Goal: Information Seeking & Learning: Learn about a topic

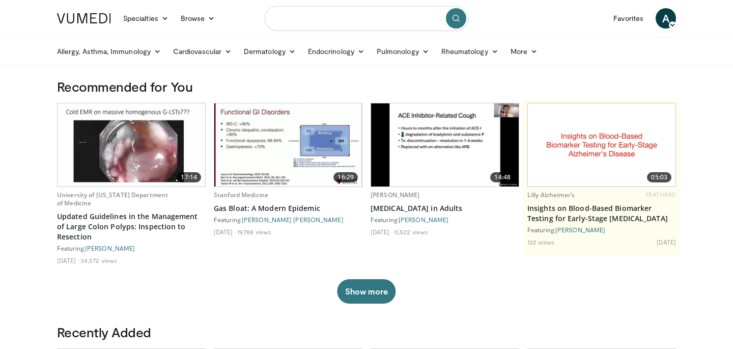
click at [304, 20] on input "Search topics, interventions" at bounding box center [367, 18] width 204 height 24
type input "**********"
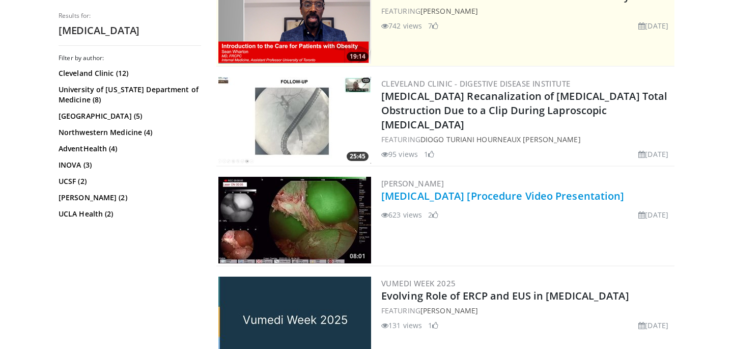
scroll to position [244, 0]
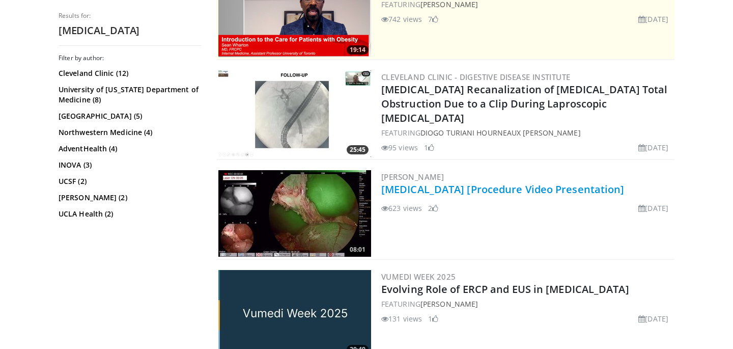
click at [442, 196] on link "[MEDICAL_DATA] [Procedure Video Presentation]" at bounding box center [502, 189] width 243 height 14
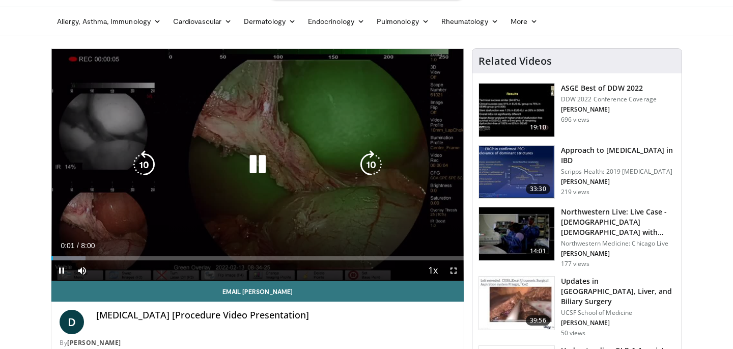
scroll to position [29, 0]
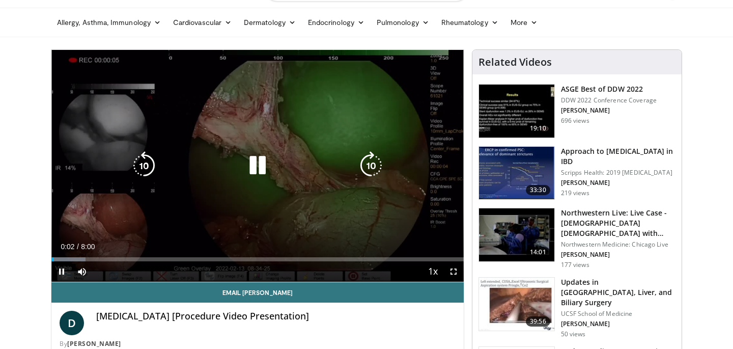
click at [262, 168] on icon "Video Player" at bounding box center [257, 165] width 29 height 29
click at [251, 168] on icon "Video Player" at bounding box center [257, 165] width 29 height 29
click at [259, 159] on icon "Video Player" at bounding box center [257, 165] width 29 height 29
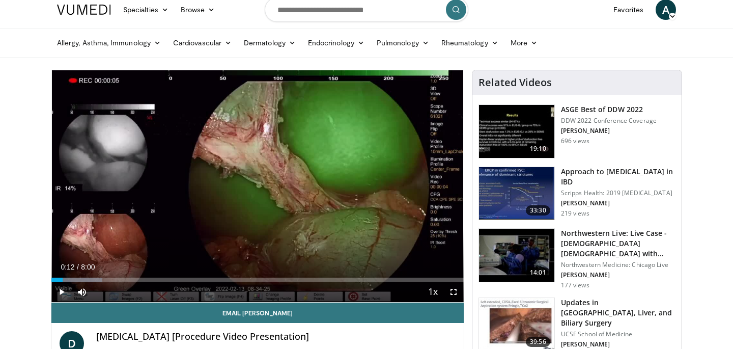
scroll to position [0, 0]
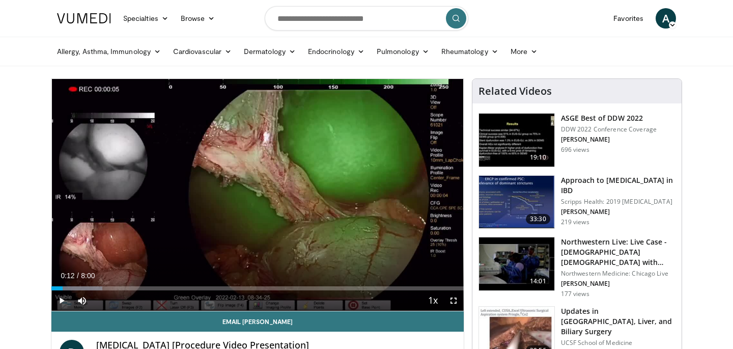
click at [612, 36] on nav "Specialties Adult & Family Medicine Allergy, [MEDICAL_DATA], Immunology Anesthe…" at bounding box center [366, 18] width 631 height 37
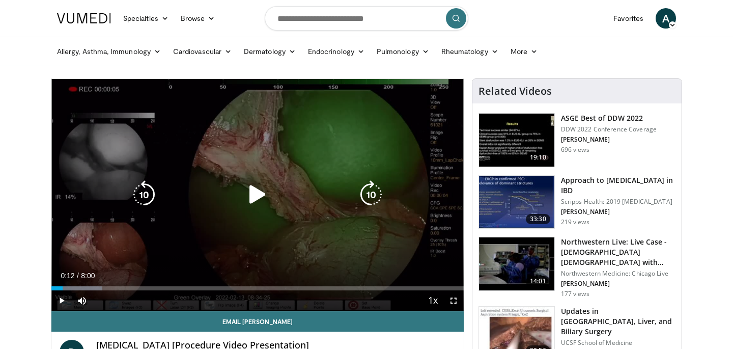
click at [264, 189] on icon "Video Player" at bounding box center [257, 194] width 29 height 29
click at [268, 197] on icon "Video Player" at bounding box center [257, 194] width 29 height 29
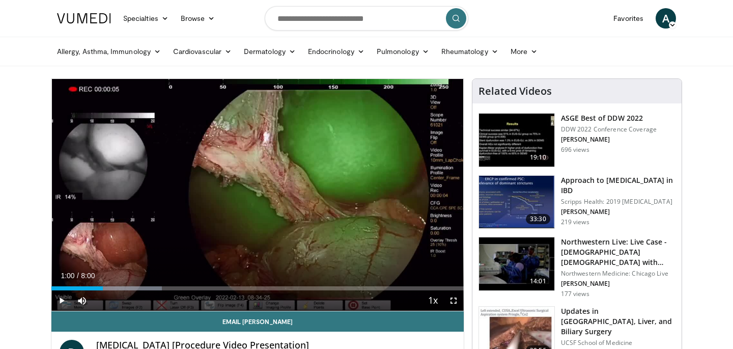
click at [392, 154] on div "10 seconds Tap to unmute" at bounding box center [257, 195] width 412 height 232
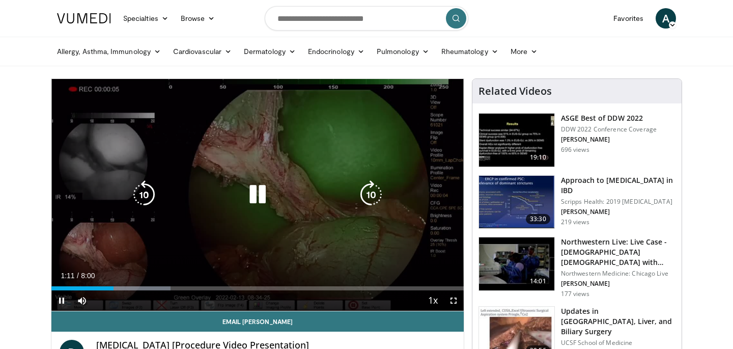
click at [296, 147] on div "10 seconds Tap to unmute" at bounding box center [257, 195] width 412 height 232
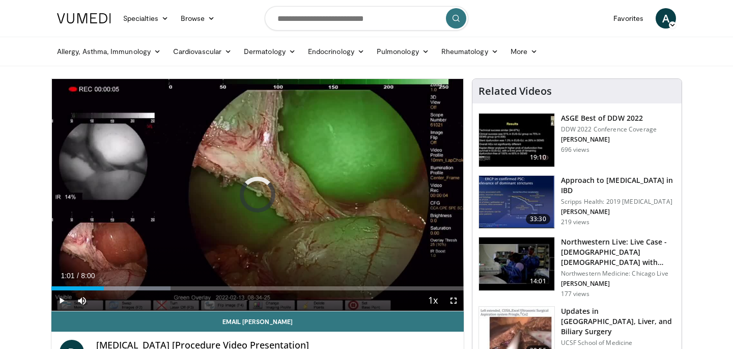
drag, startPoint x: 111, startPoint y: 289, endPoint x: 11, endPoint y: 287, distance: 100.8
click at [61, 299] on span "Video Player" at bounding box center [61, 300] width 20 height 20
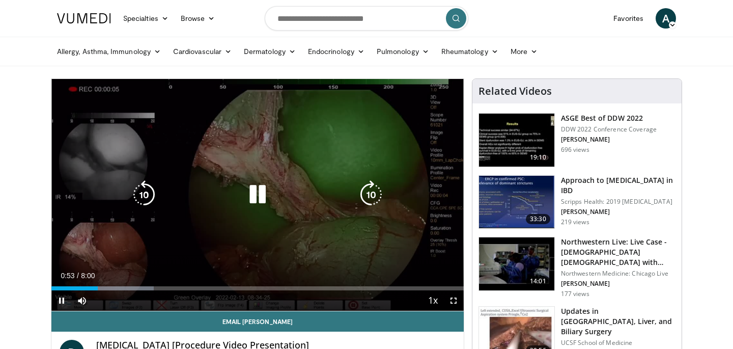
click at [351, 142] on div "10 seconds Tap to unmute" at bounding box center [257, 195] width 412 height 232
click at [341, 153] on div "10 seconds Tap to unmute" at bounding box center [257, 195] width 412 height 232
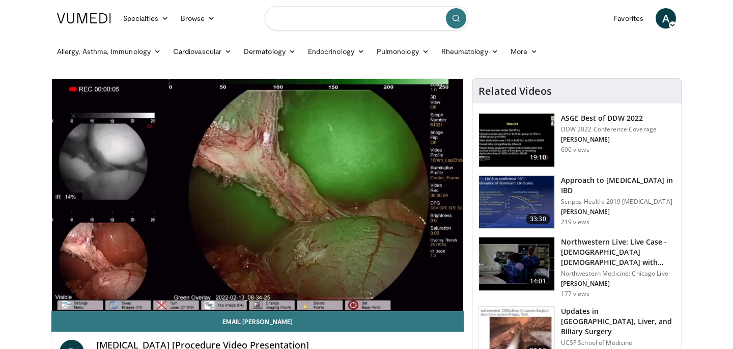
click at [293, 23] on input "Search topics, interventions" at bounding box center [367, 18] width 204 height 24
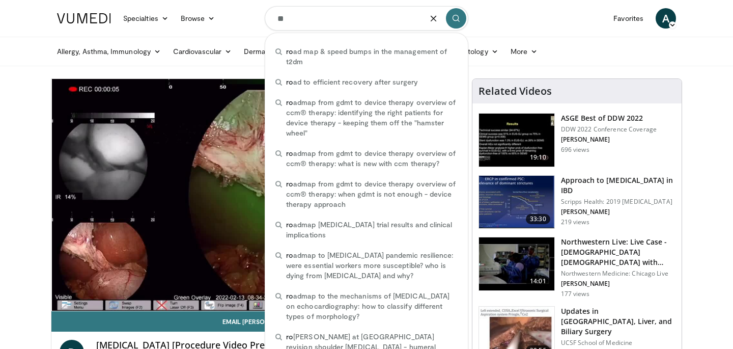
type input "*"
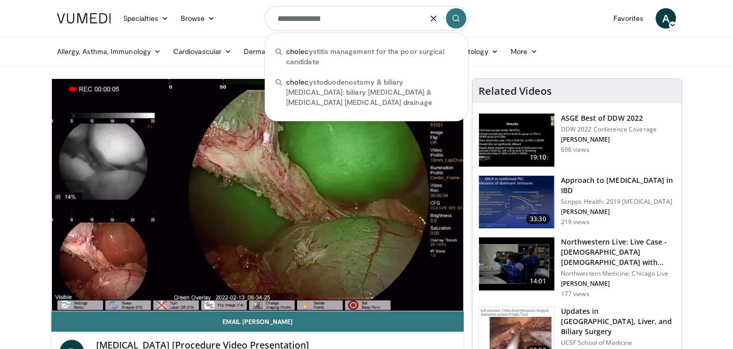
type input "**********"
